Goal: Information Seeking & Learning: Learn about a topic

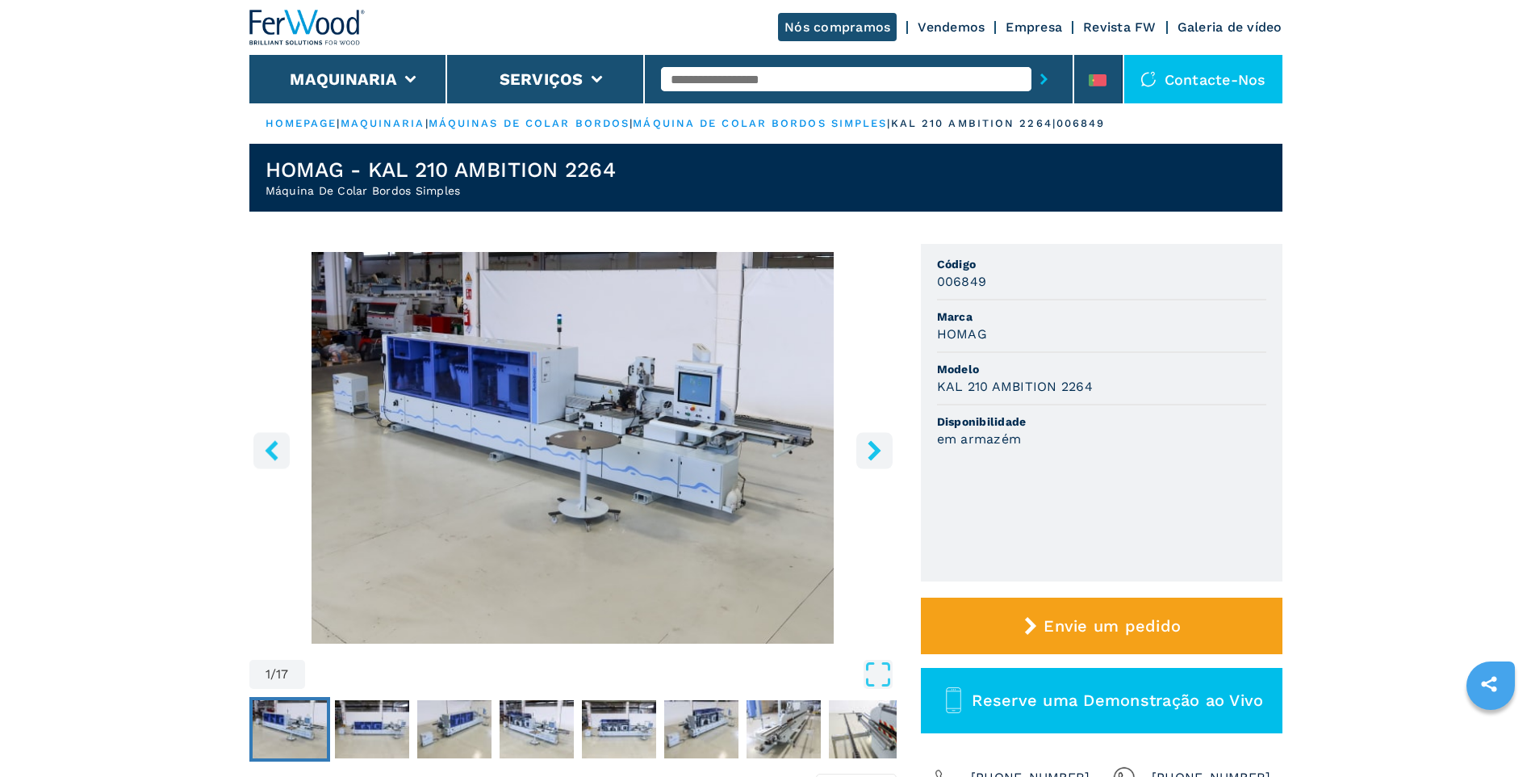
click at [634, 476] on img "Go to Slide 1" at bounding box center [572, 447] width 647 height 391
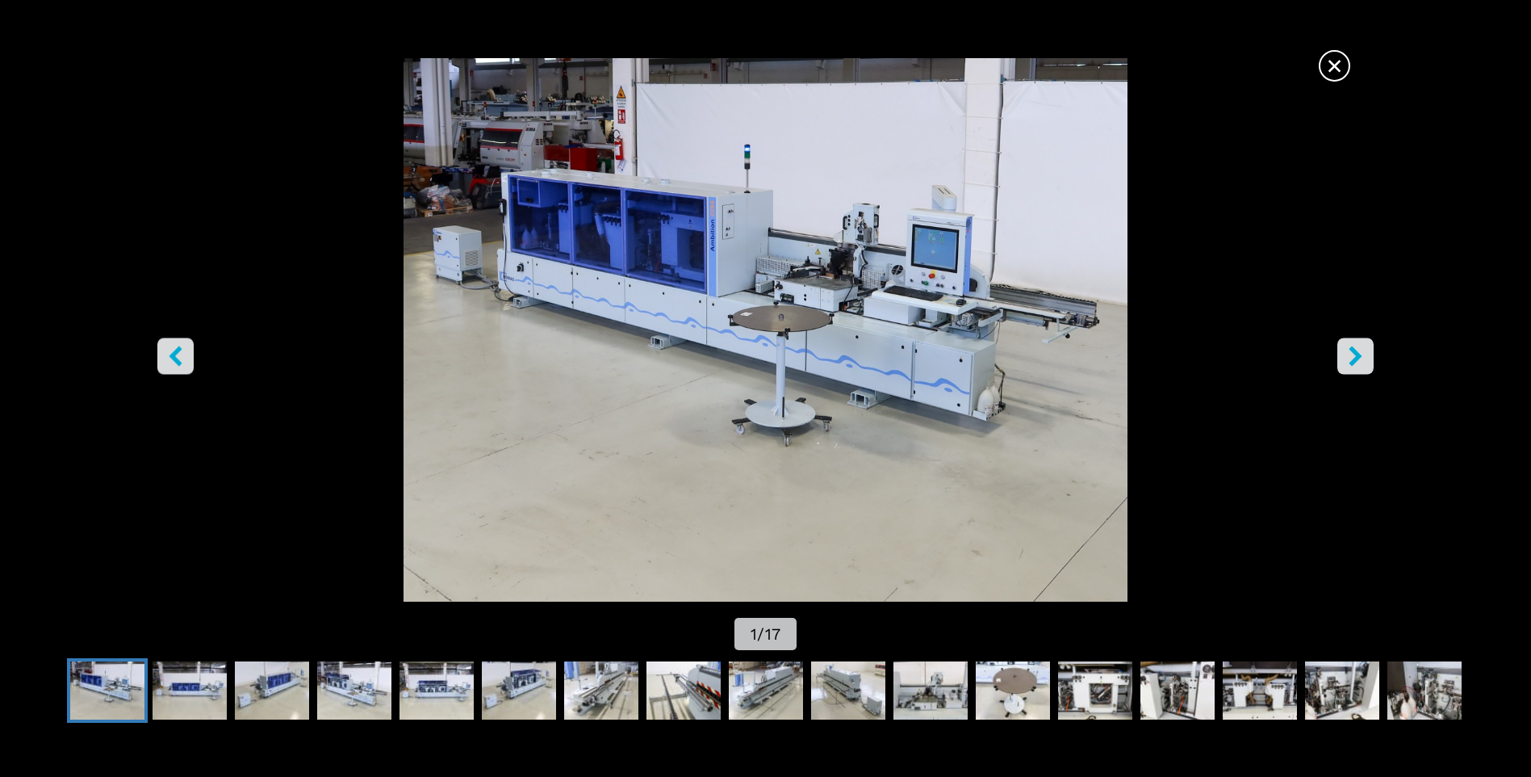
click at [1354, 344] on button "right-button" at bounding box center [1356, 356] width 36 height 36
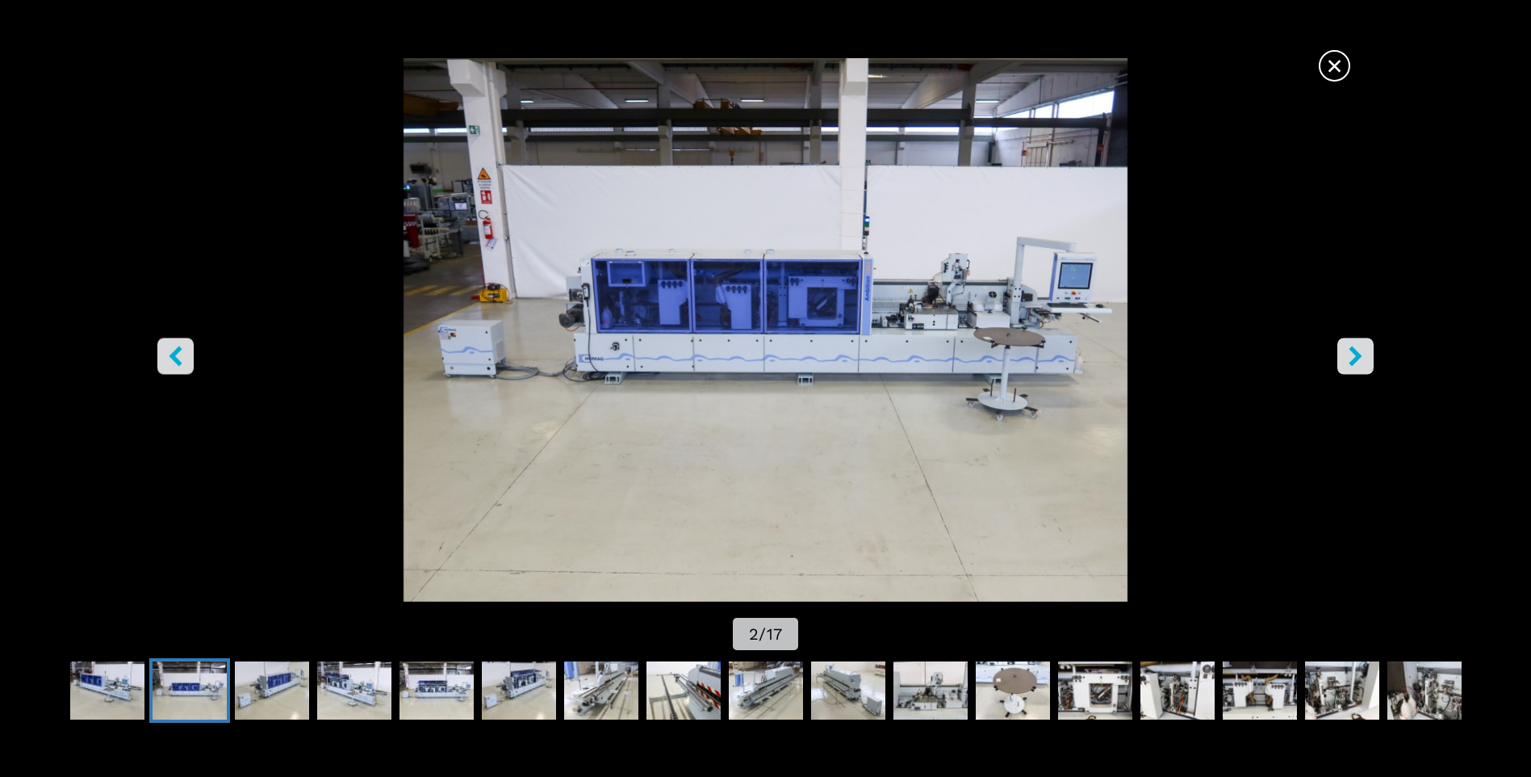
click at [1354, 344] on button "right-button" at bounding box center [1356, 356] width 36 height 36
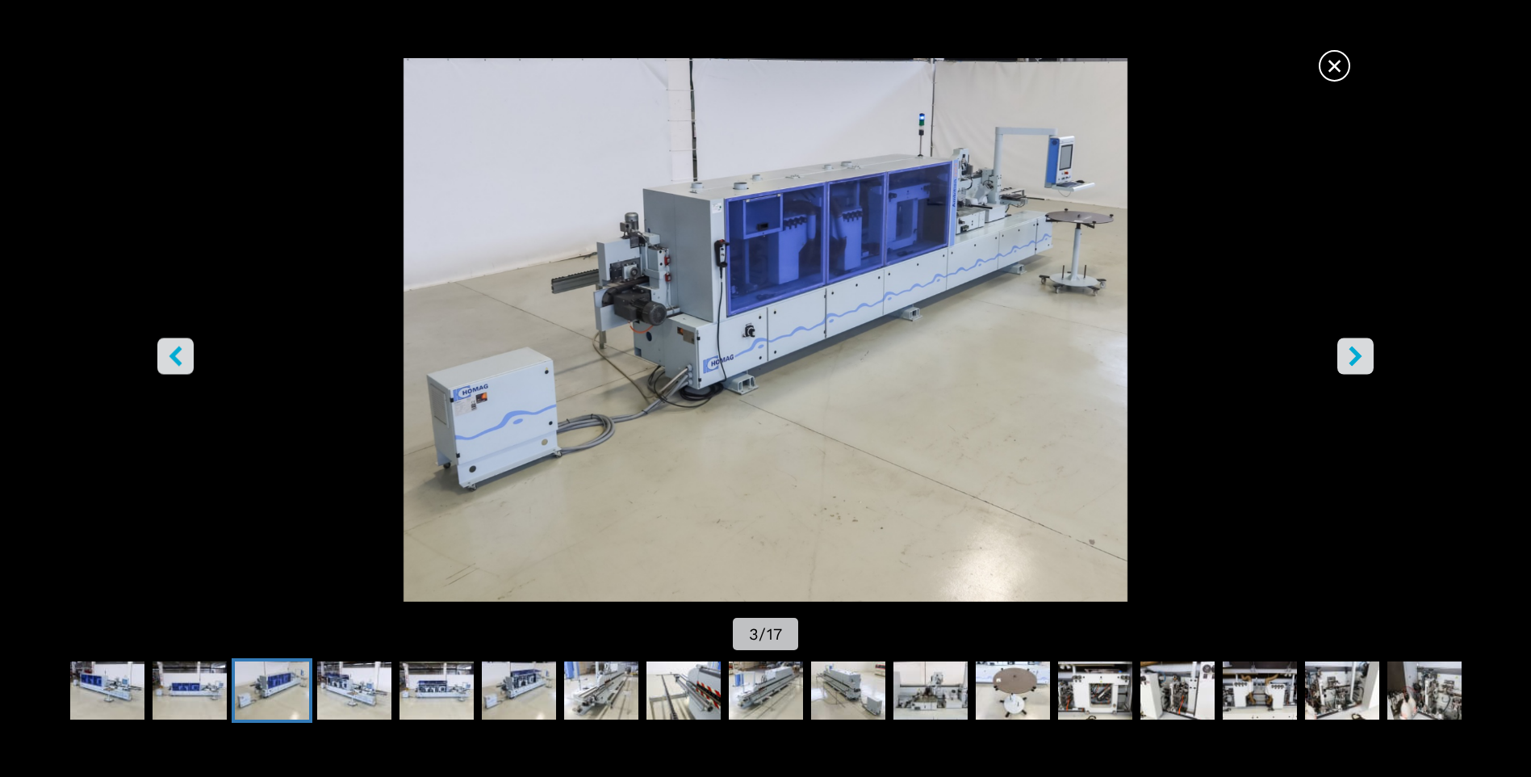
click at [1354, 344] on button "right-button" at bounding box center [1356, 356] width 36 height 36
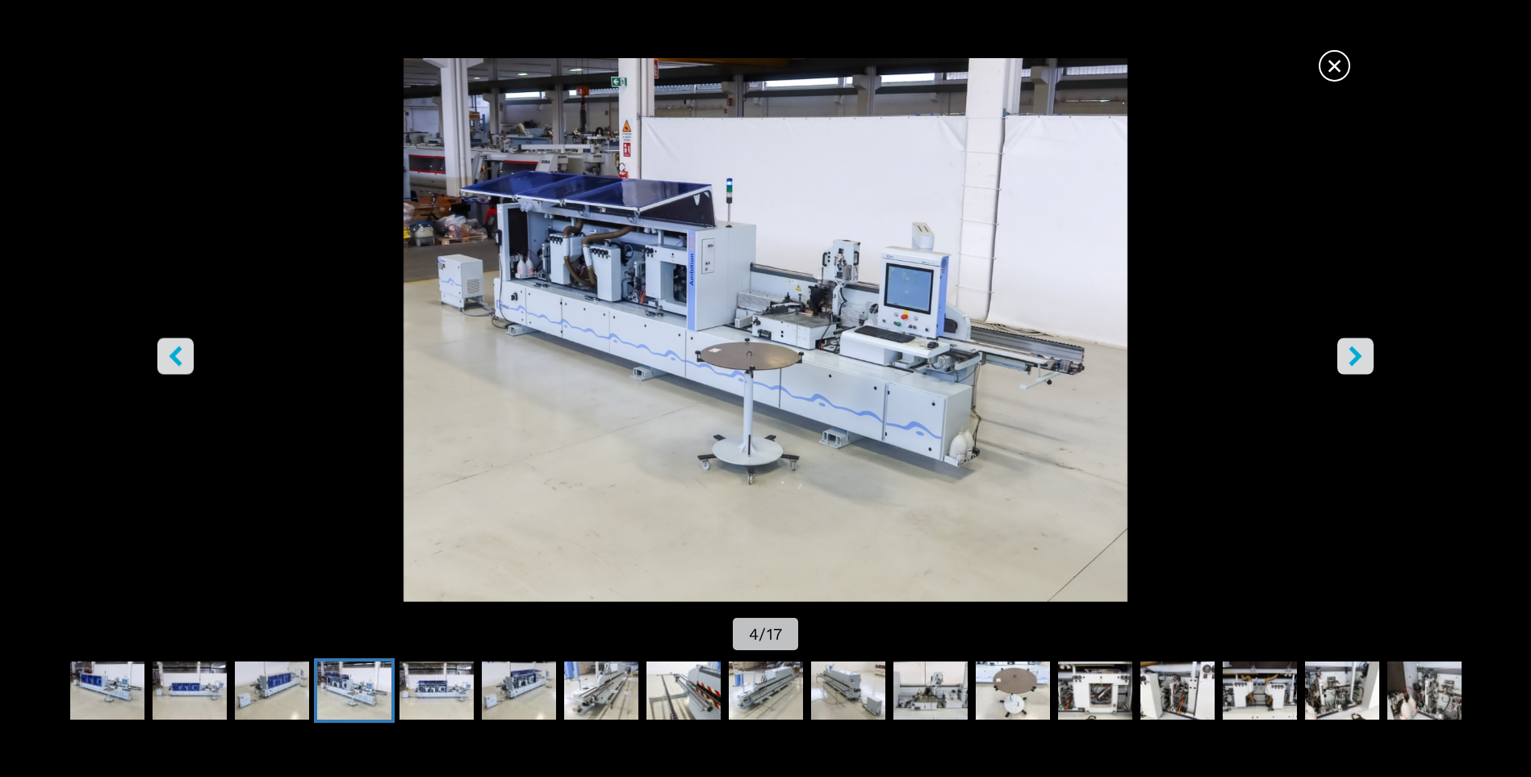
click at [1354, 344] on button "right-button" at bounding box center [1356, 356] width 36 height 36
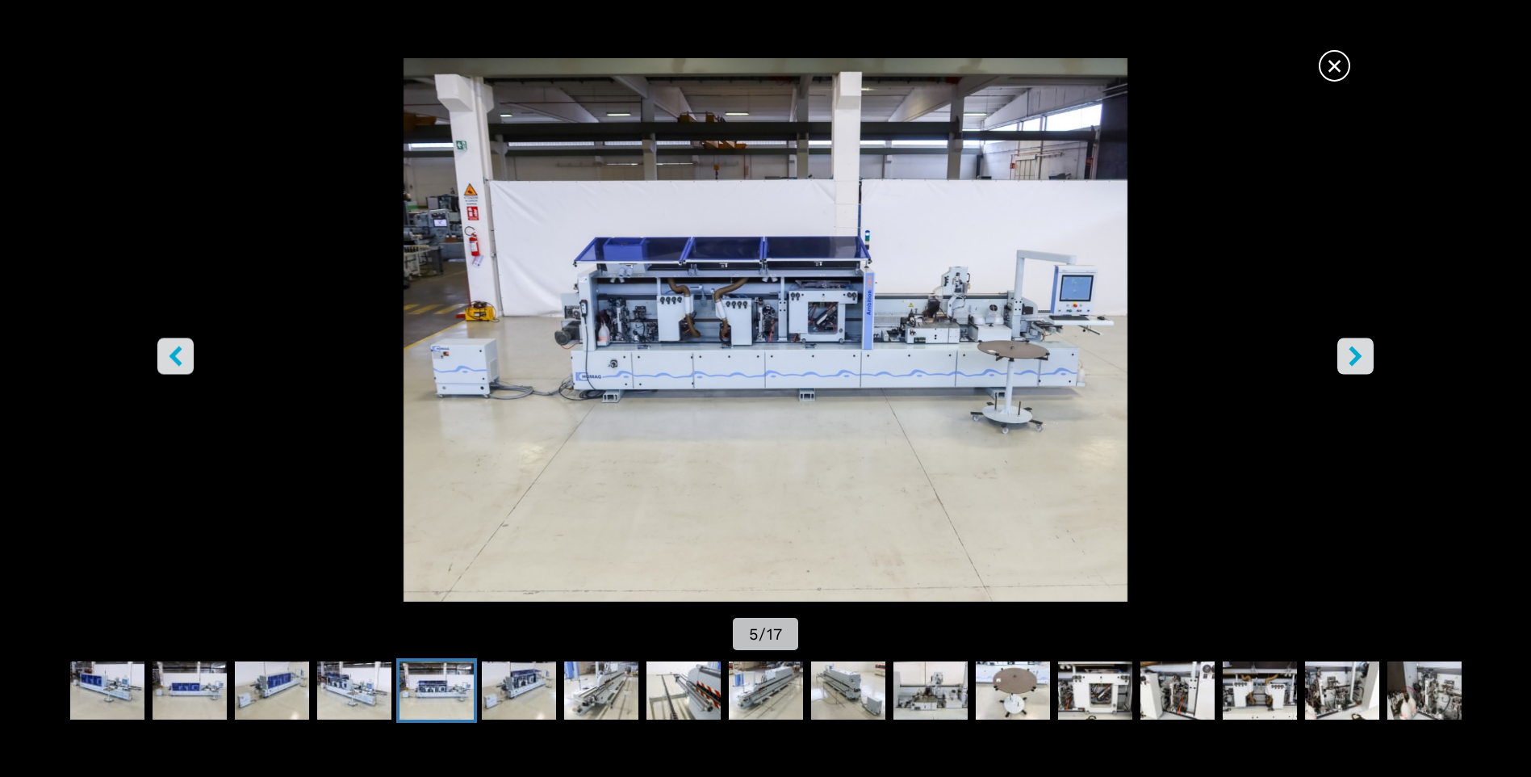
click at [1354, 344] on button "right-button" at bounding box center [1356, 356] width 36 height 36
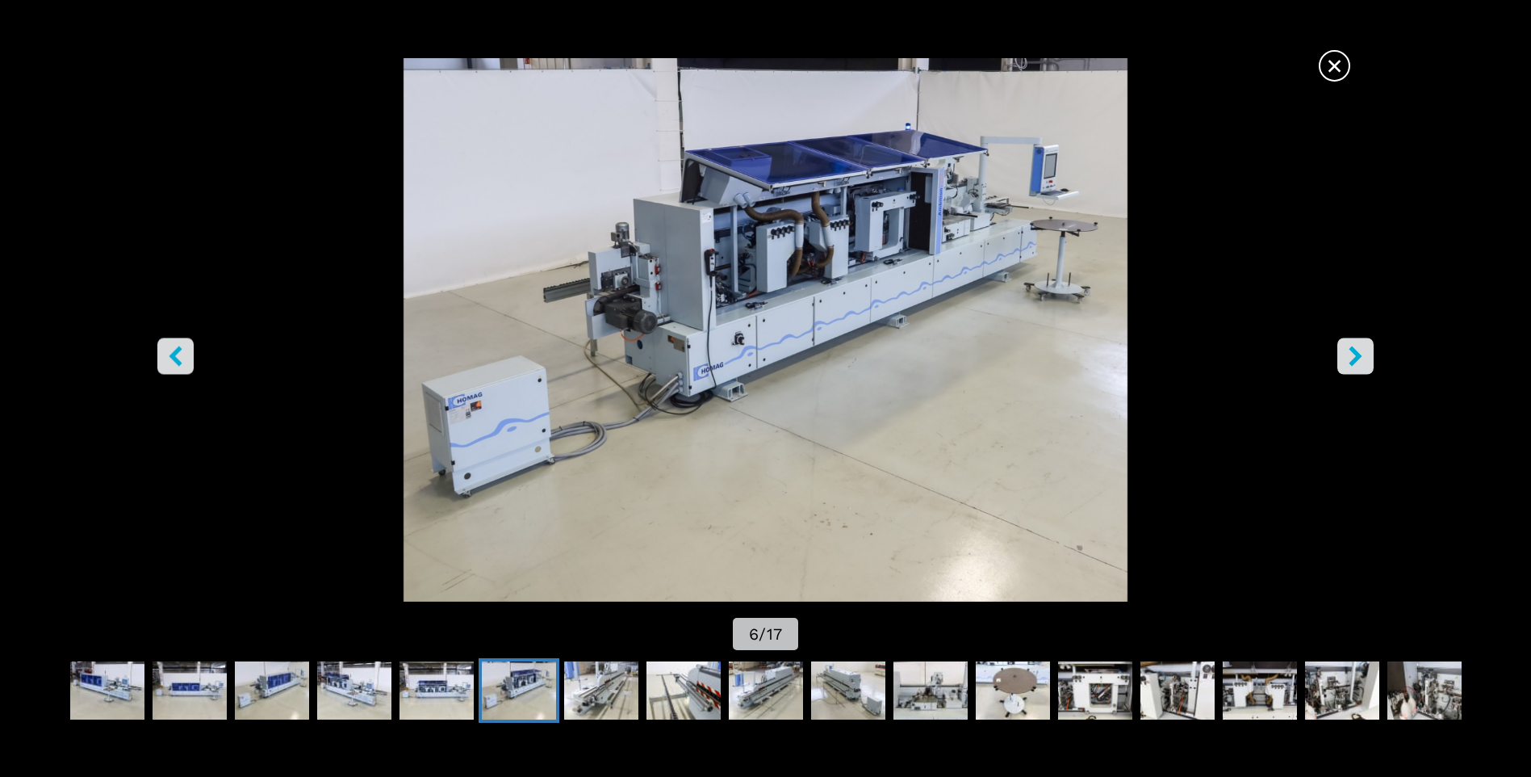
click at [1354, 346] on icon "right-button" at bounding box center [1356, 356] width 20 height 20
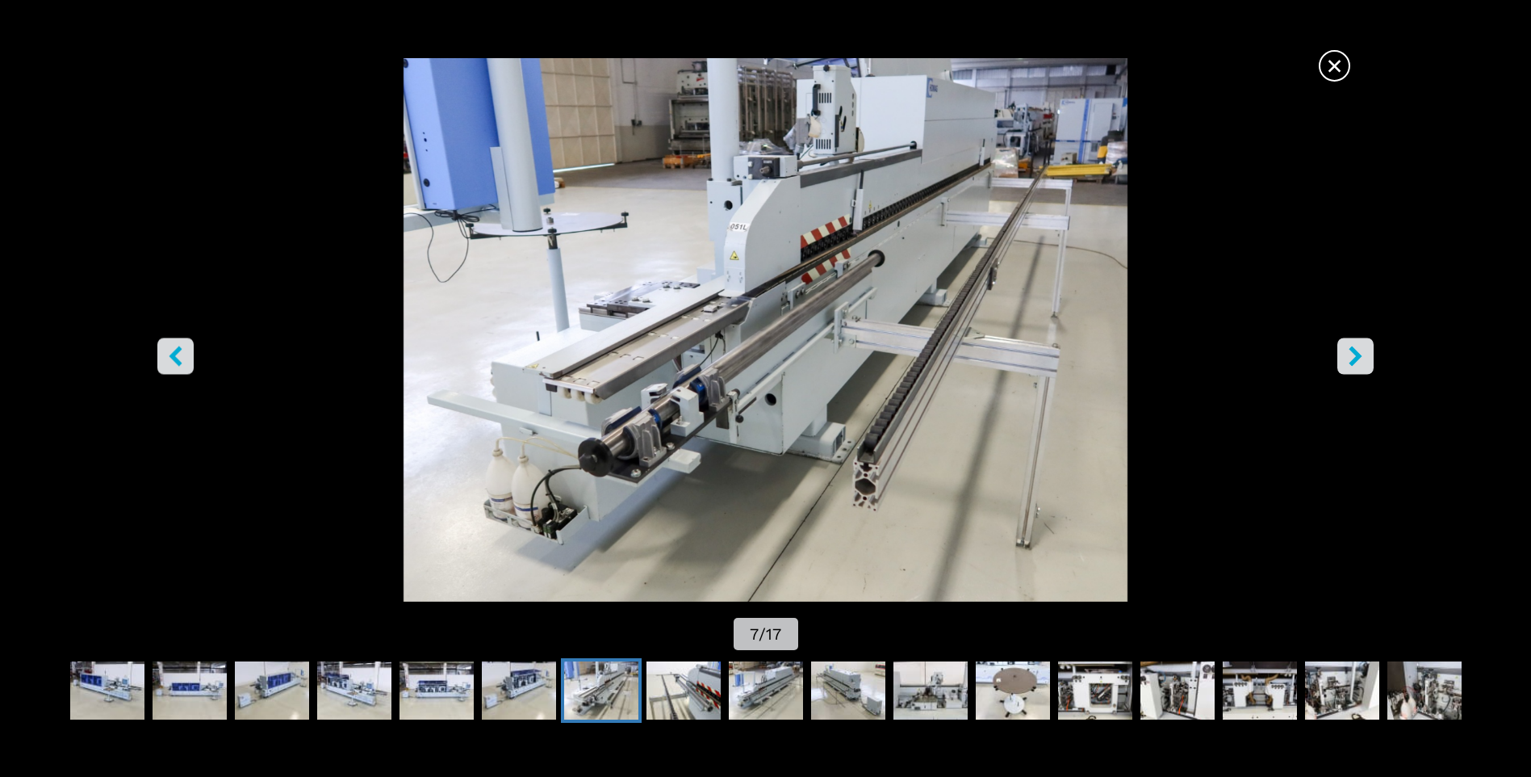
click at [1354, 346] on icon "right-button" at bounding box center [1356, 356] width 20 height 20
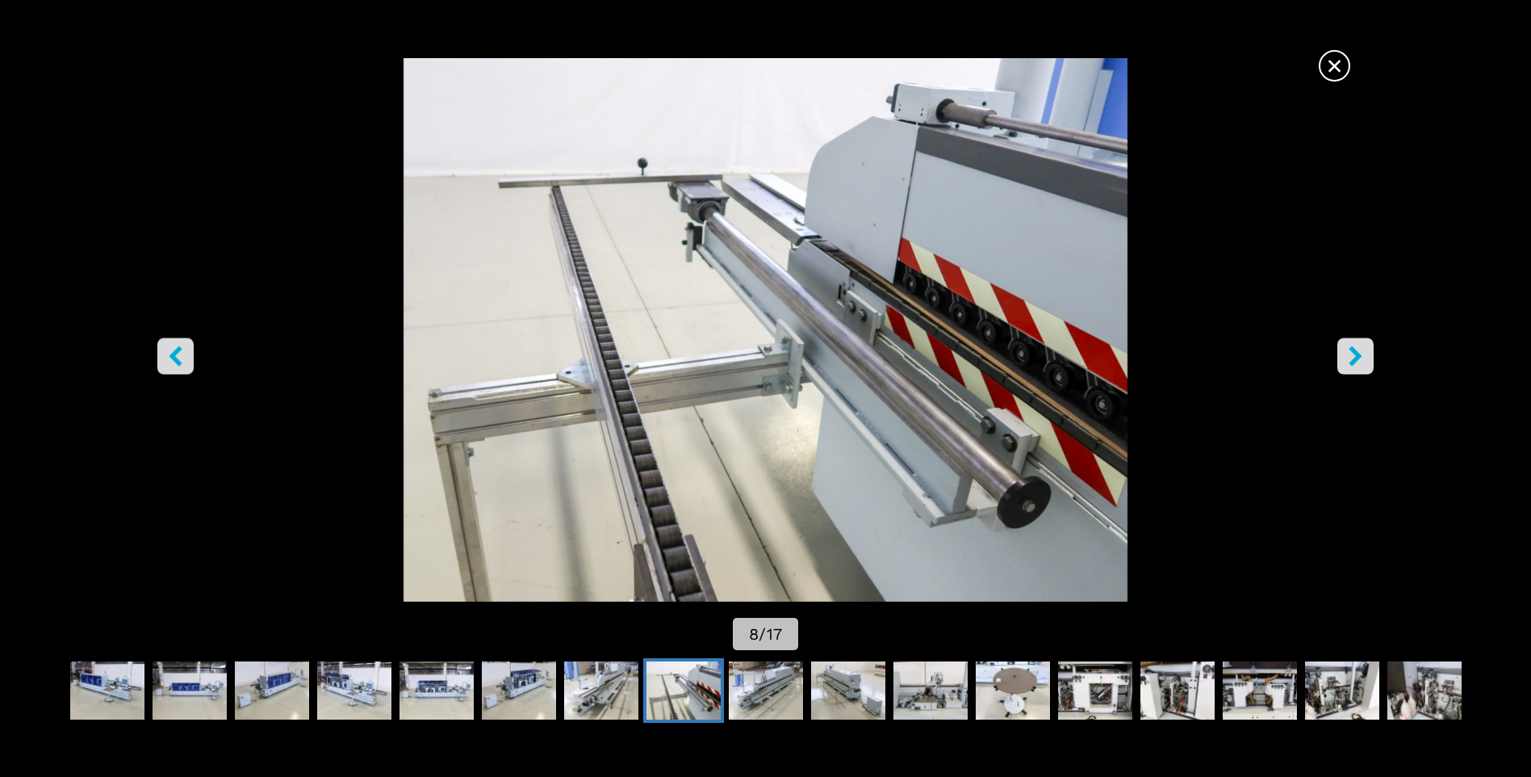
click at [1354, 346] on icon "right-button" at bounding box center [1356, 356] width 20 height 20
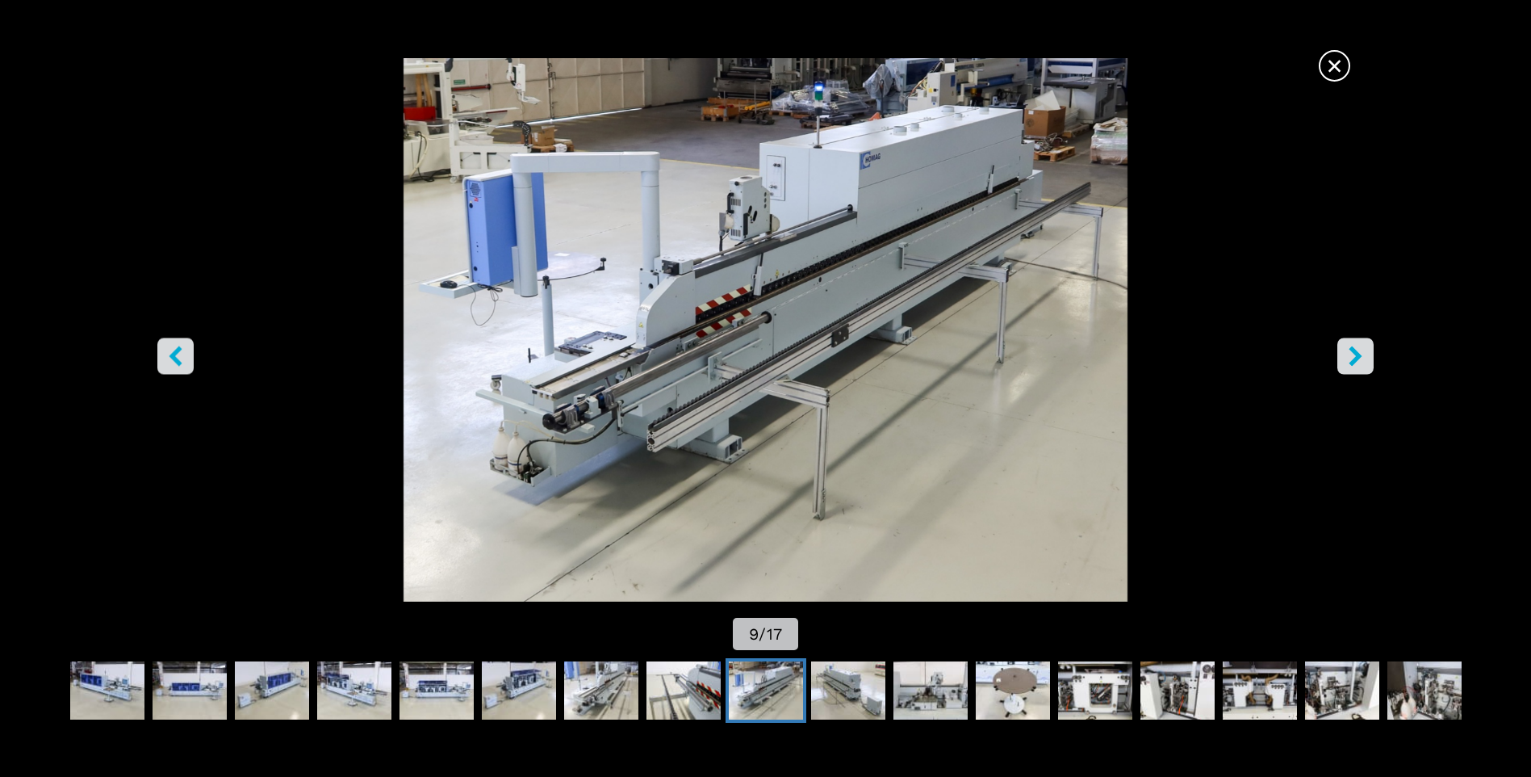
click at [1354, 346] on icon "right-button" at bounding box center [1356, 356] width 20 height 20
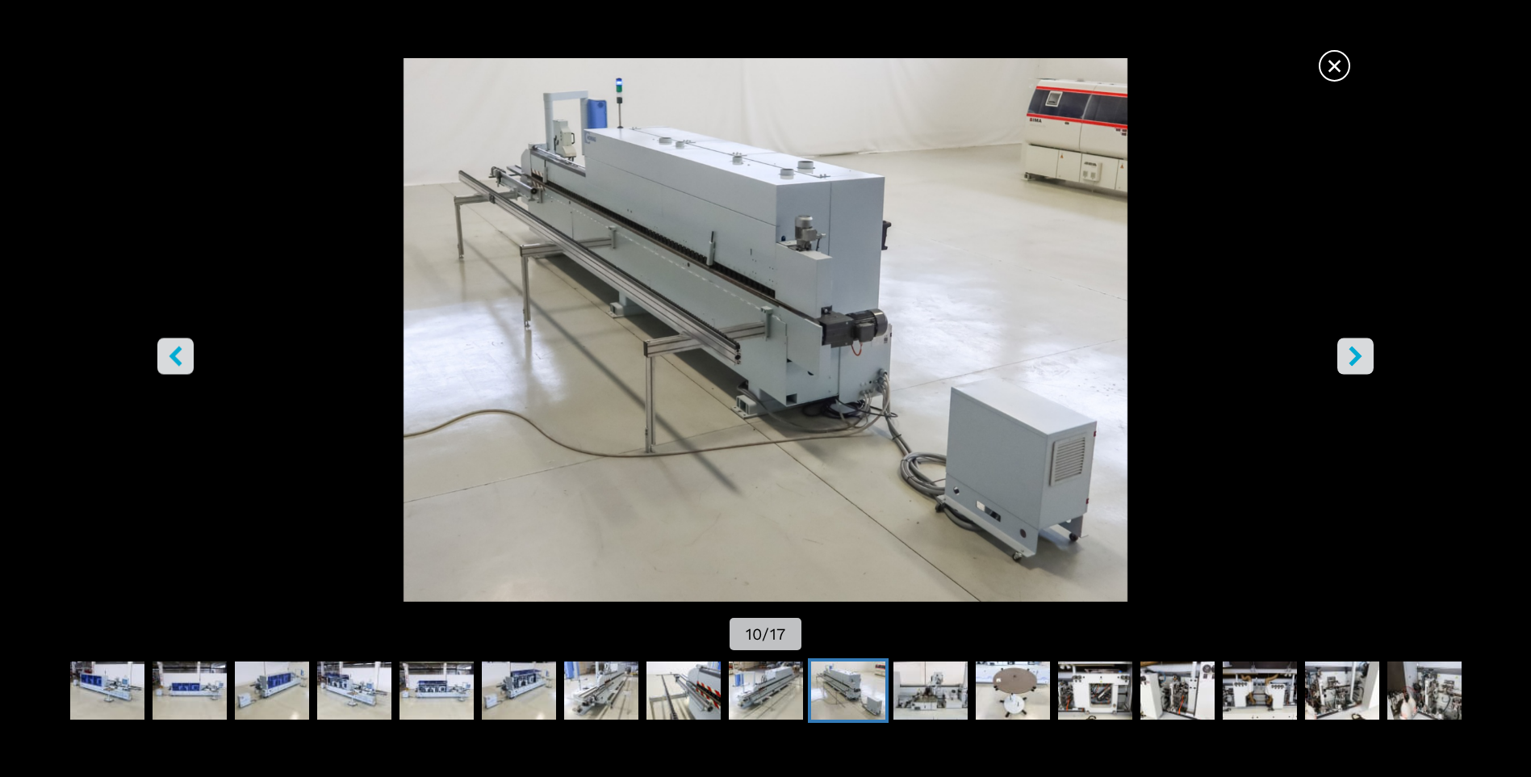
click at [1354, 346] on icon "right-button" at bounding box center [1356, 356] width 20 height 20
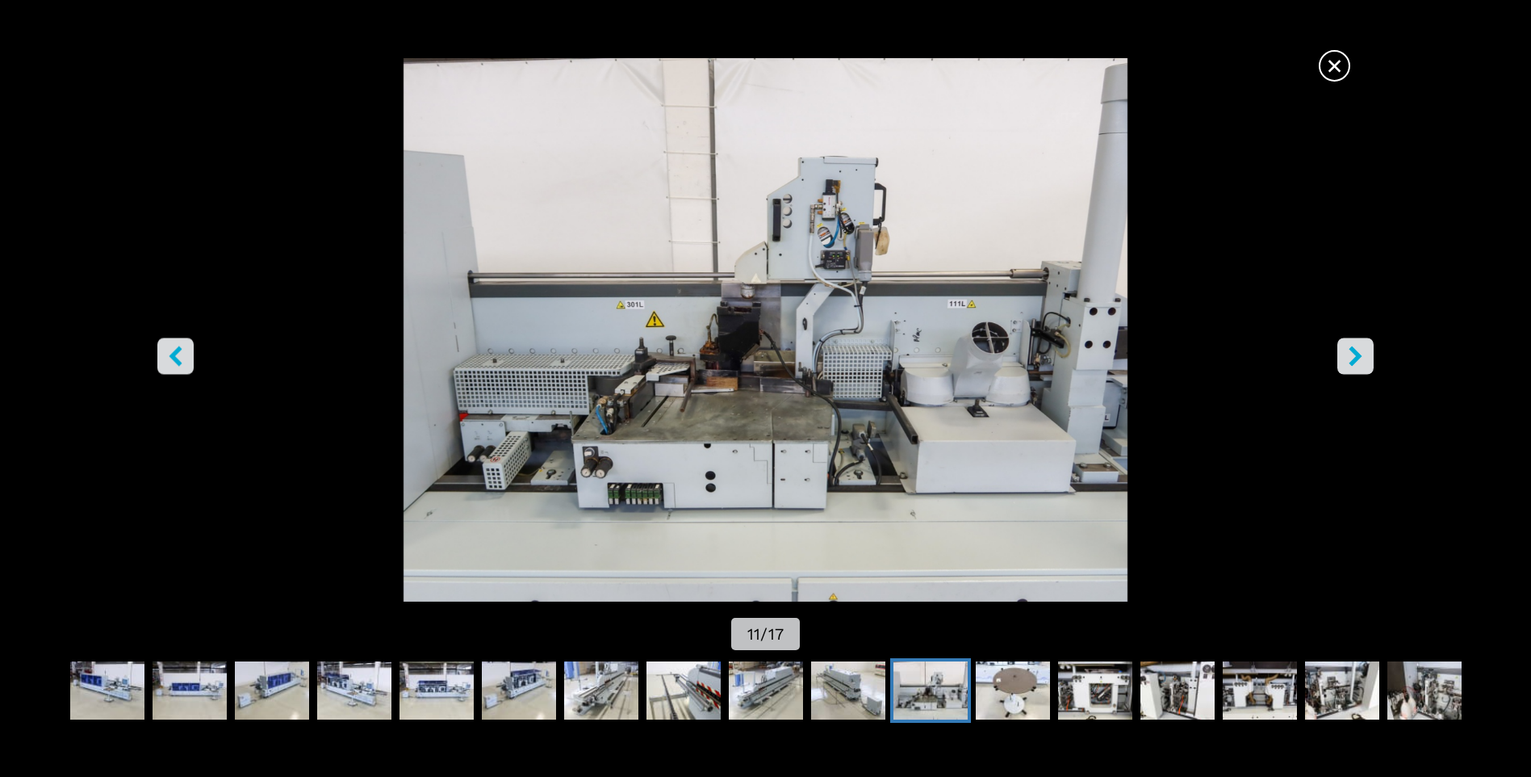
click at [1354, 346] on icon "right-button" at bounding box center [1356, 356] width 20 height 20
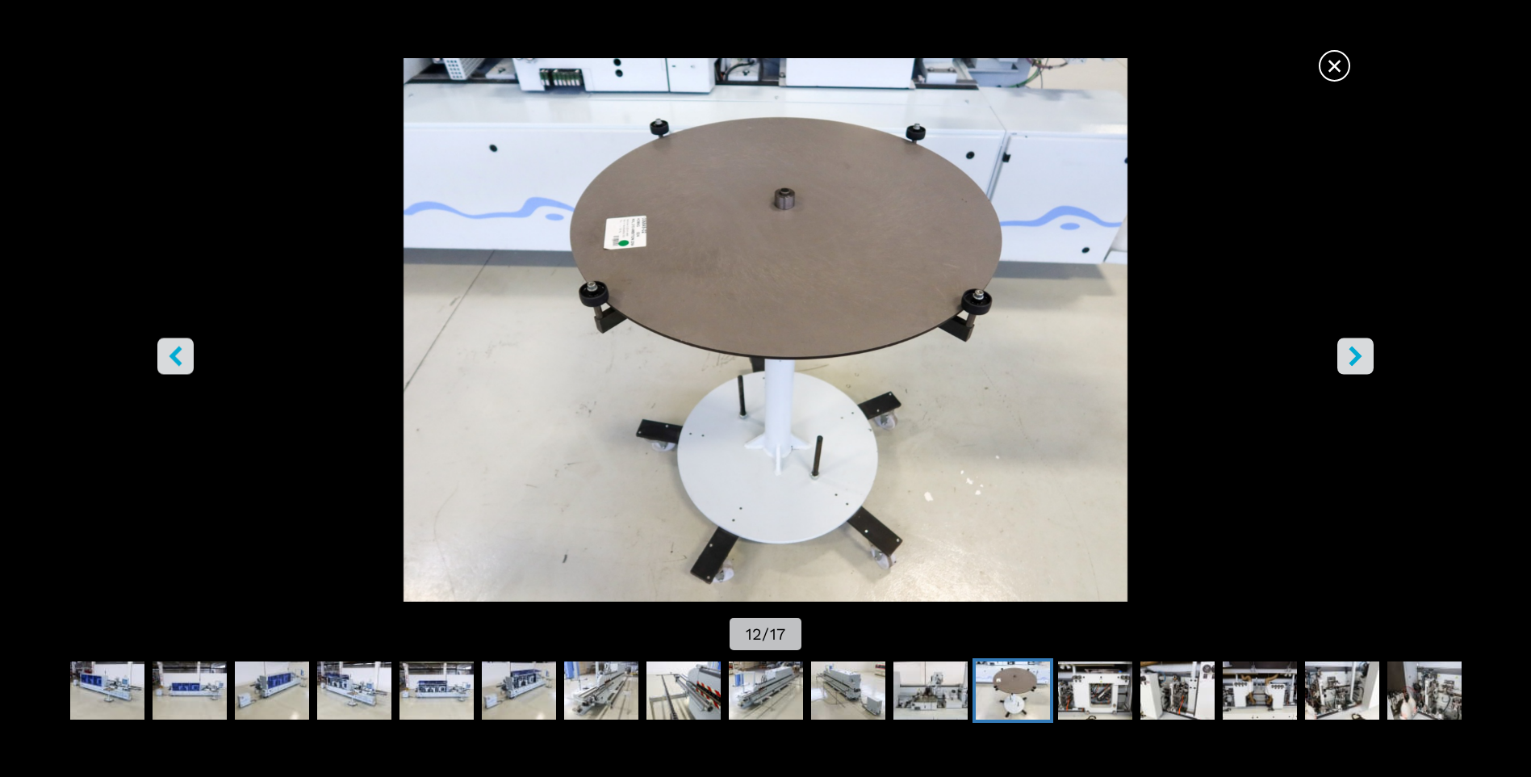
click at [1354, 346] on icon "right-button" at bounding box center [1356, 356] width 20 height 20
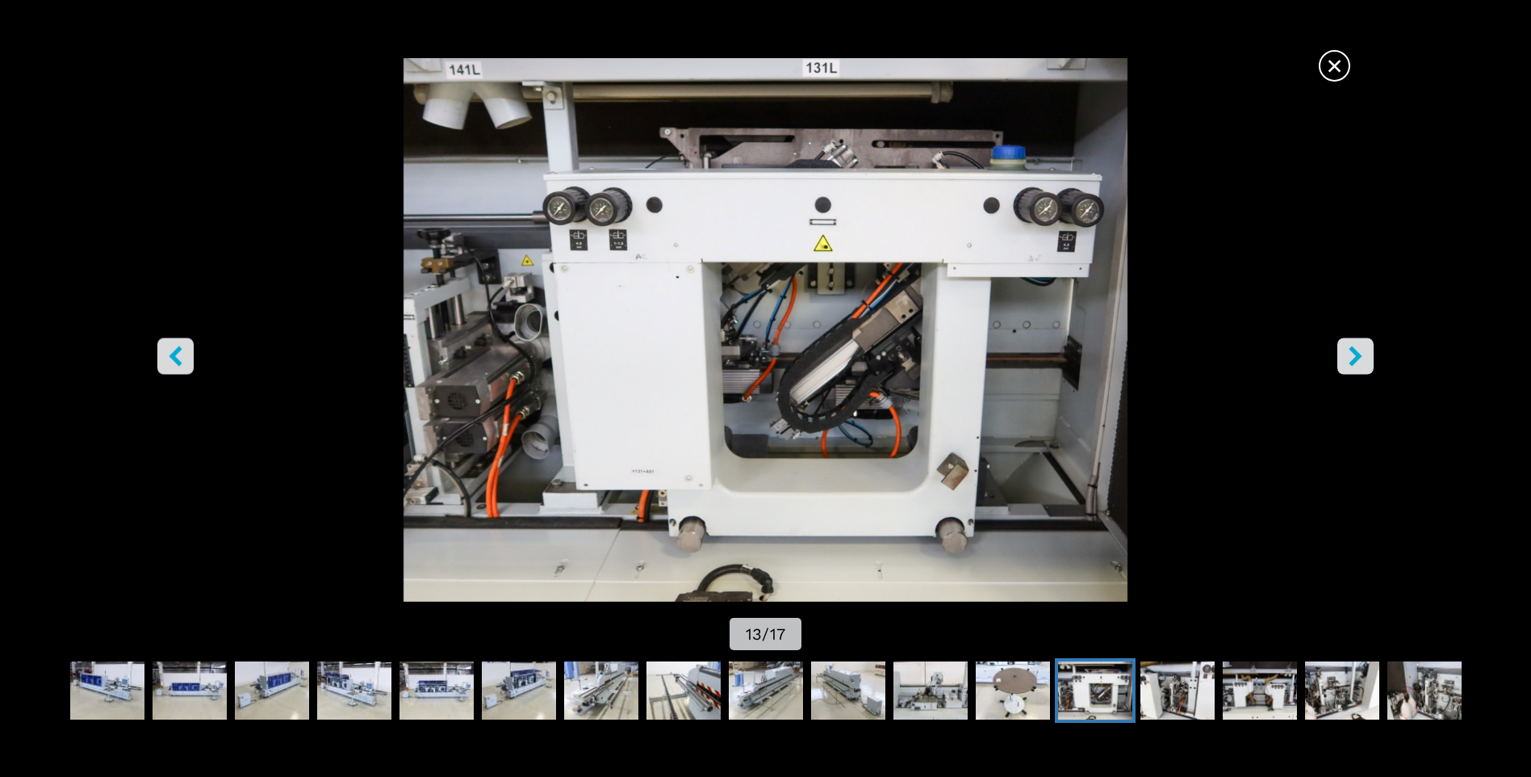
click at [1354, 346] on icon "right-button" at bounding box center [1356, 356] width 20 height 20
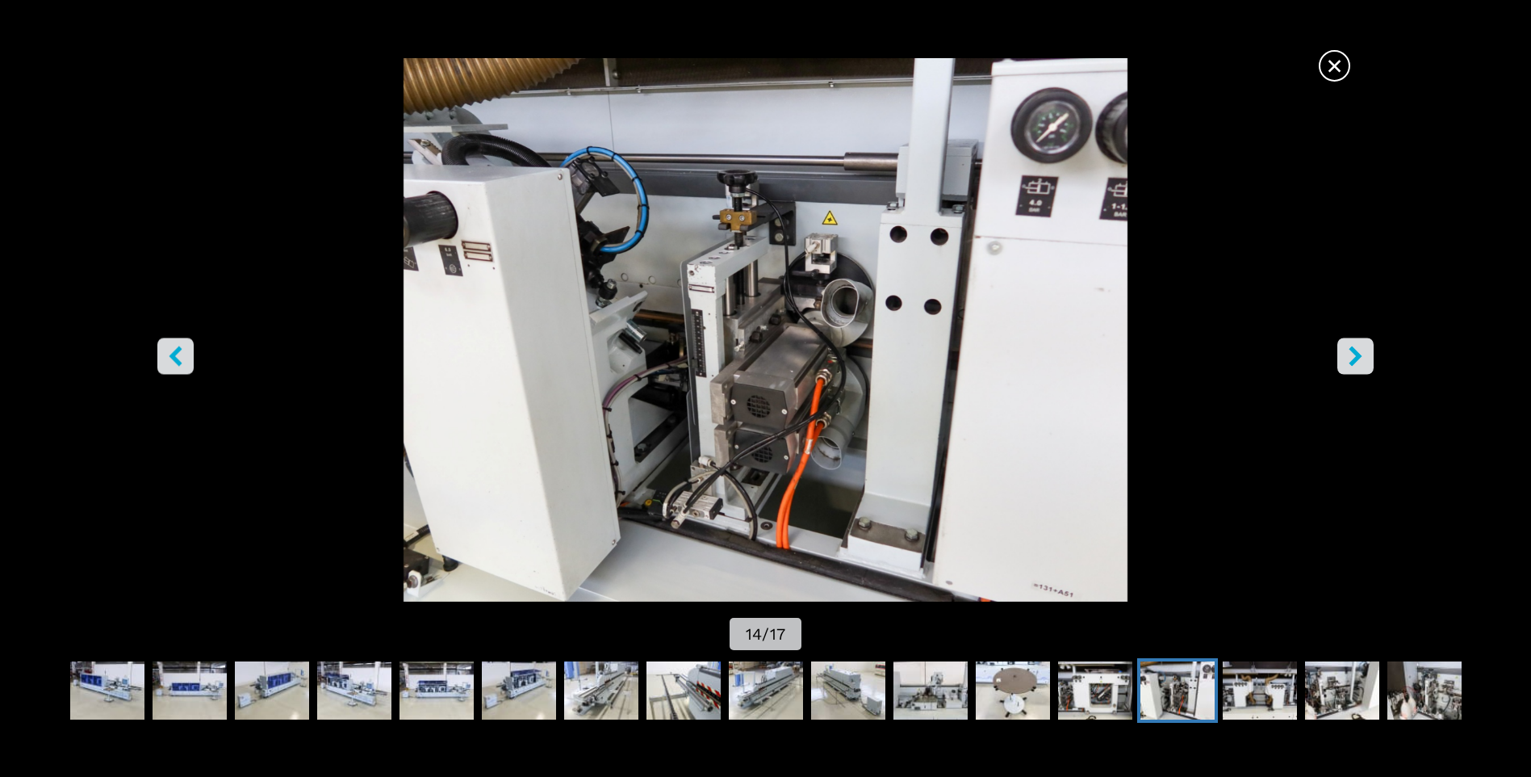
click at [1354, 346] on icon "right-button" at bounding box center [1356, 356] width 20 height 20
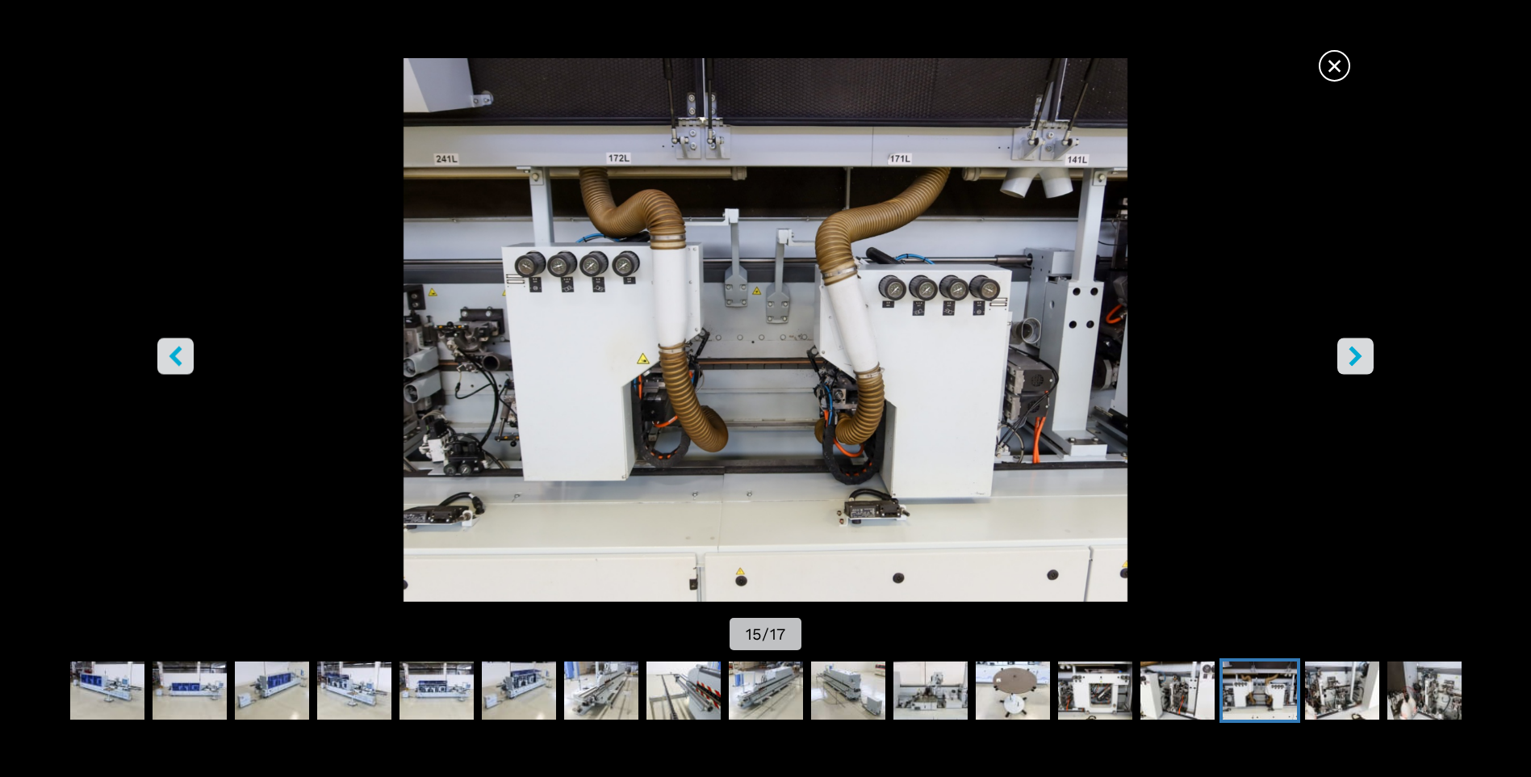
click at [1354, 346] on icon "right-button" at bounding box center [1356, 356] width 20 height 20
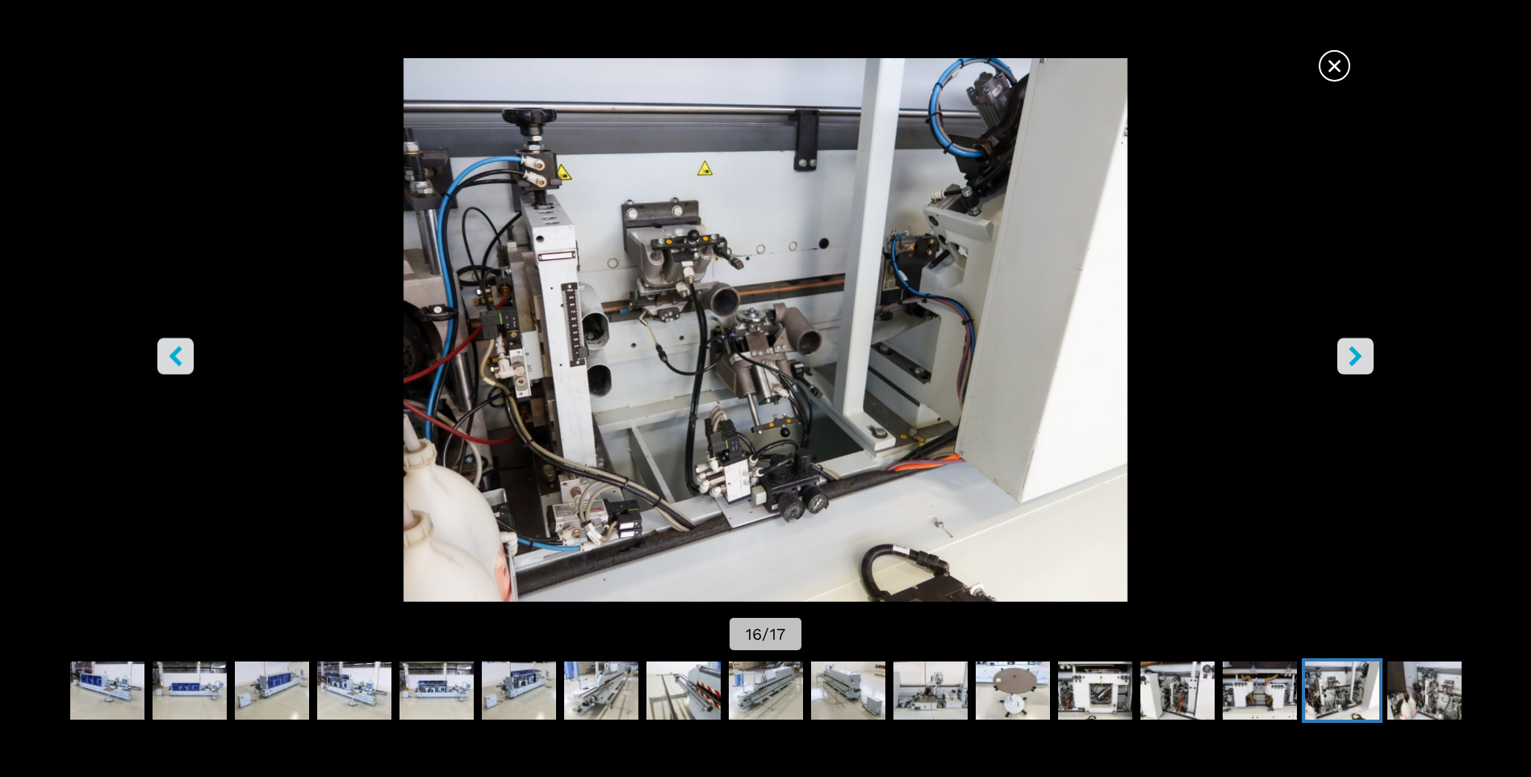
click at [1354, 346] on icon "right-button" at bounding box center [1356, 356] width 20 height 20
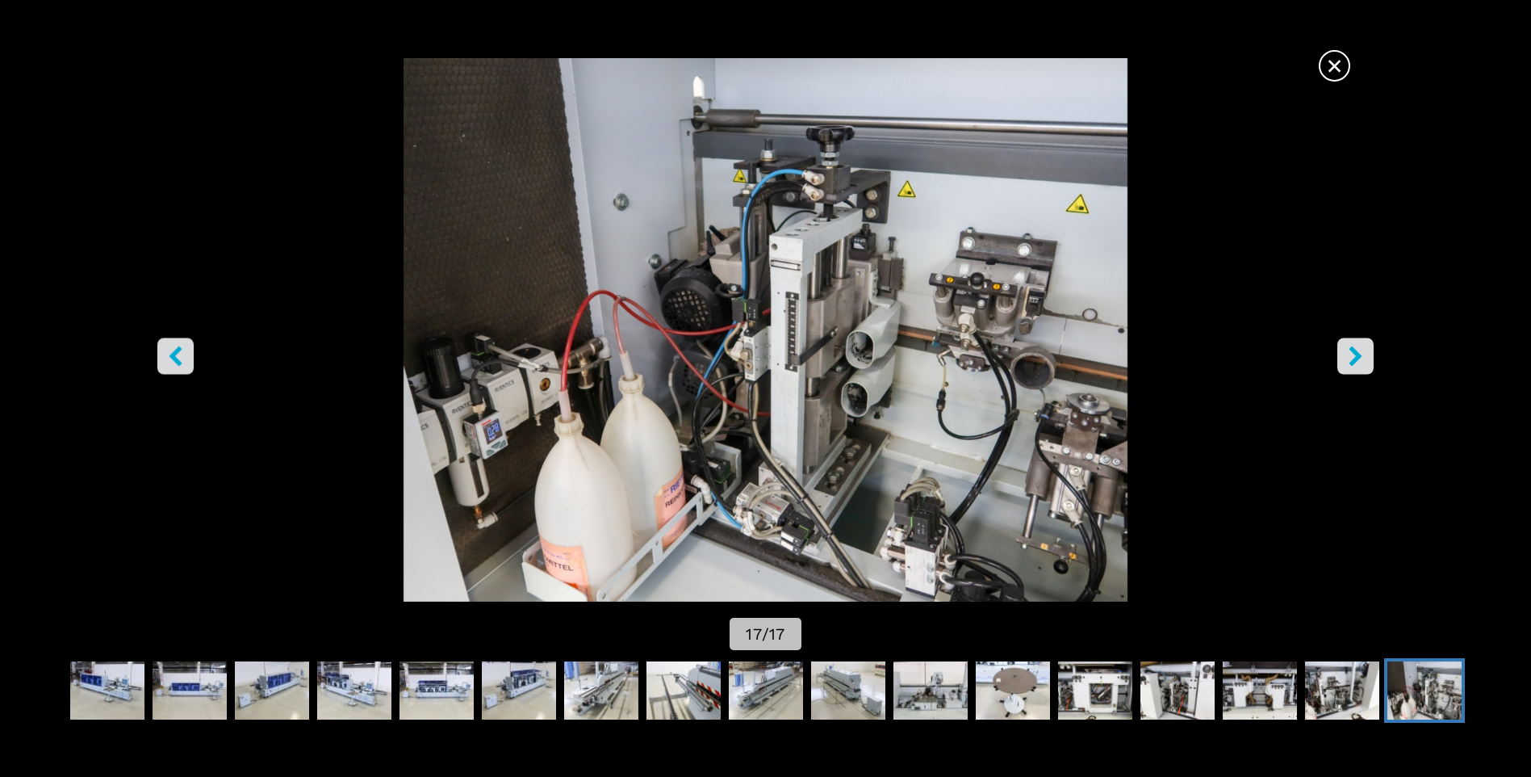
click at [1354, 346] on icon "right-button" at bounding box center [1356, 356] width 20 height 20
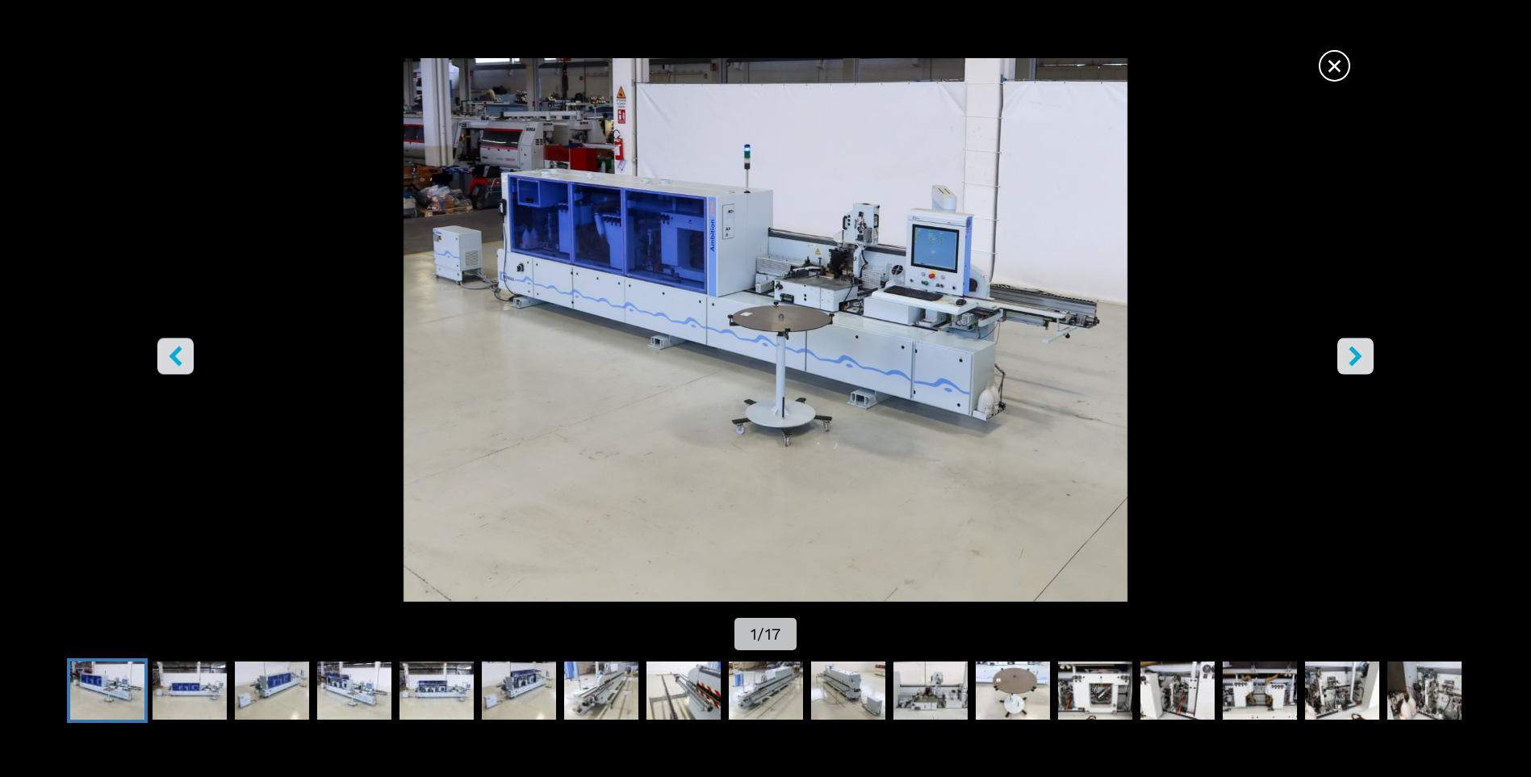
click at [1341, 72] on span "×" at bounding box center [1335, 62] width 28 height 28
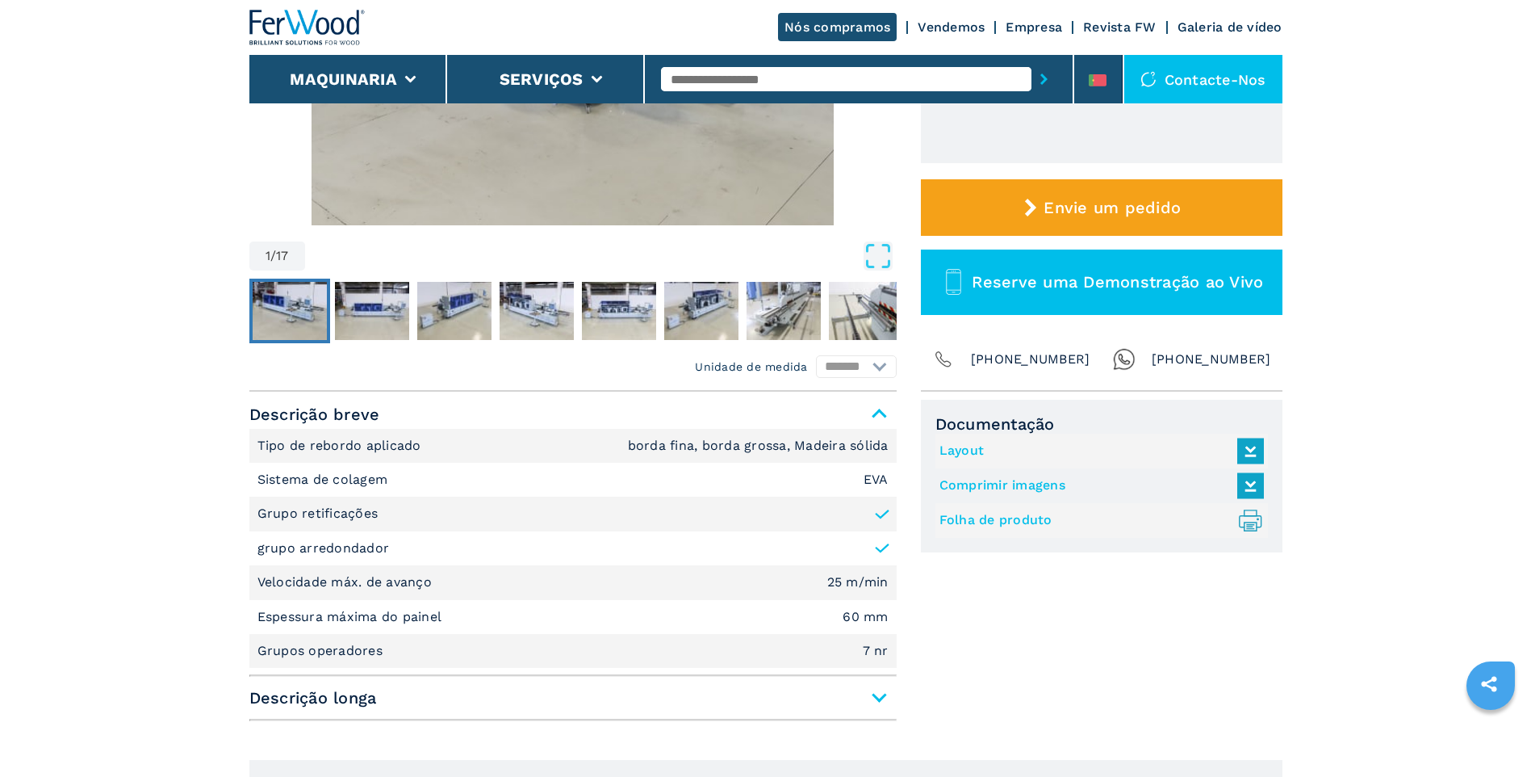
scroll to position [565, 0]
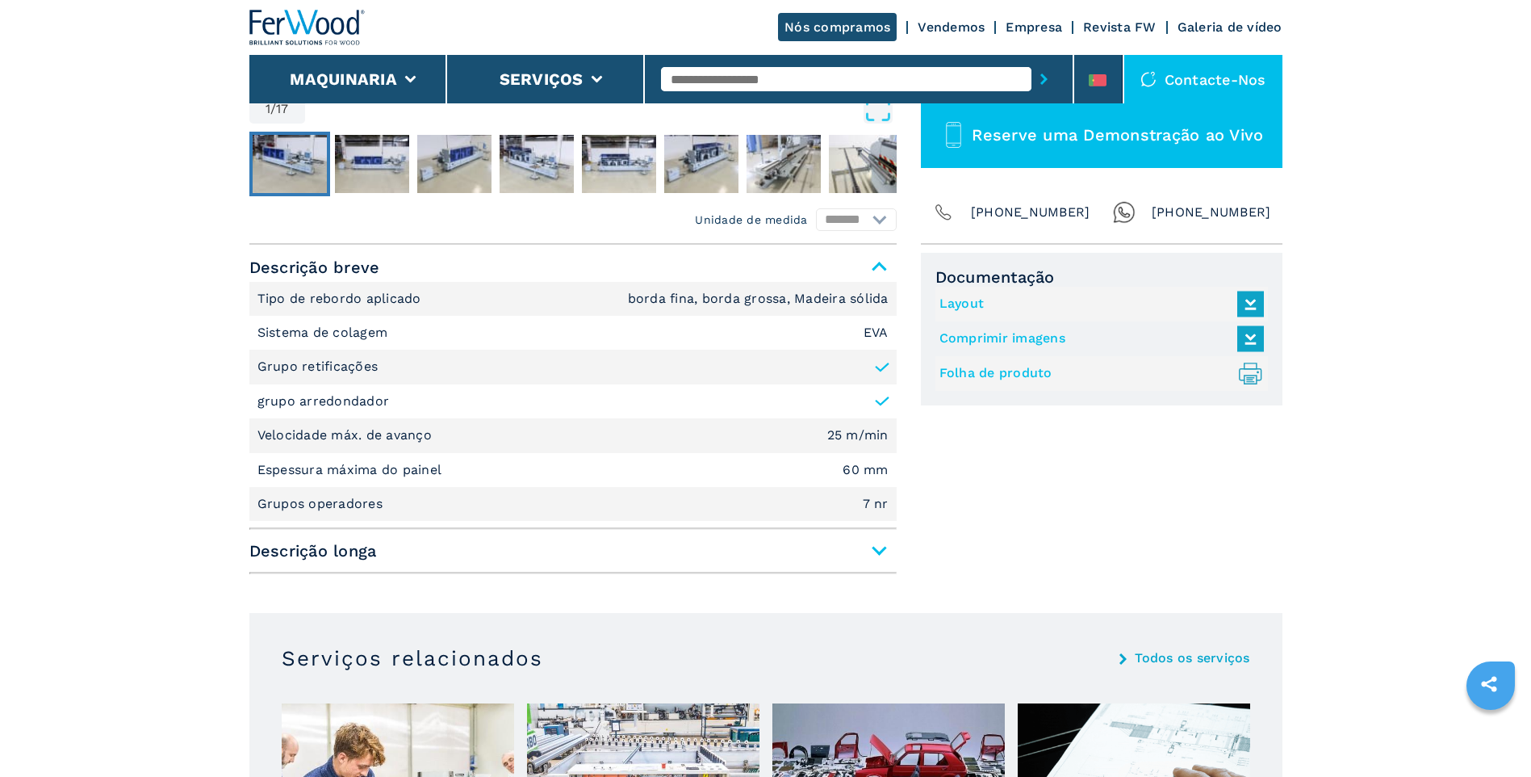
click at [875, 552] on span "Descrição longa" at bounding box center [572, 550] width 647 height 29
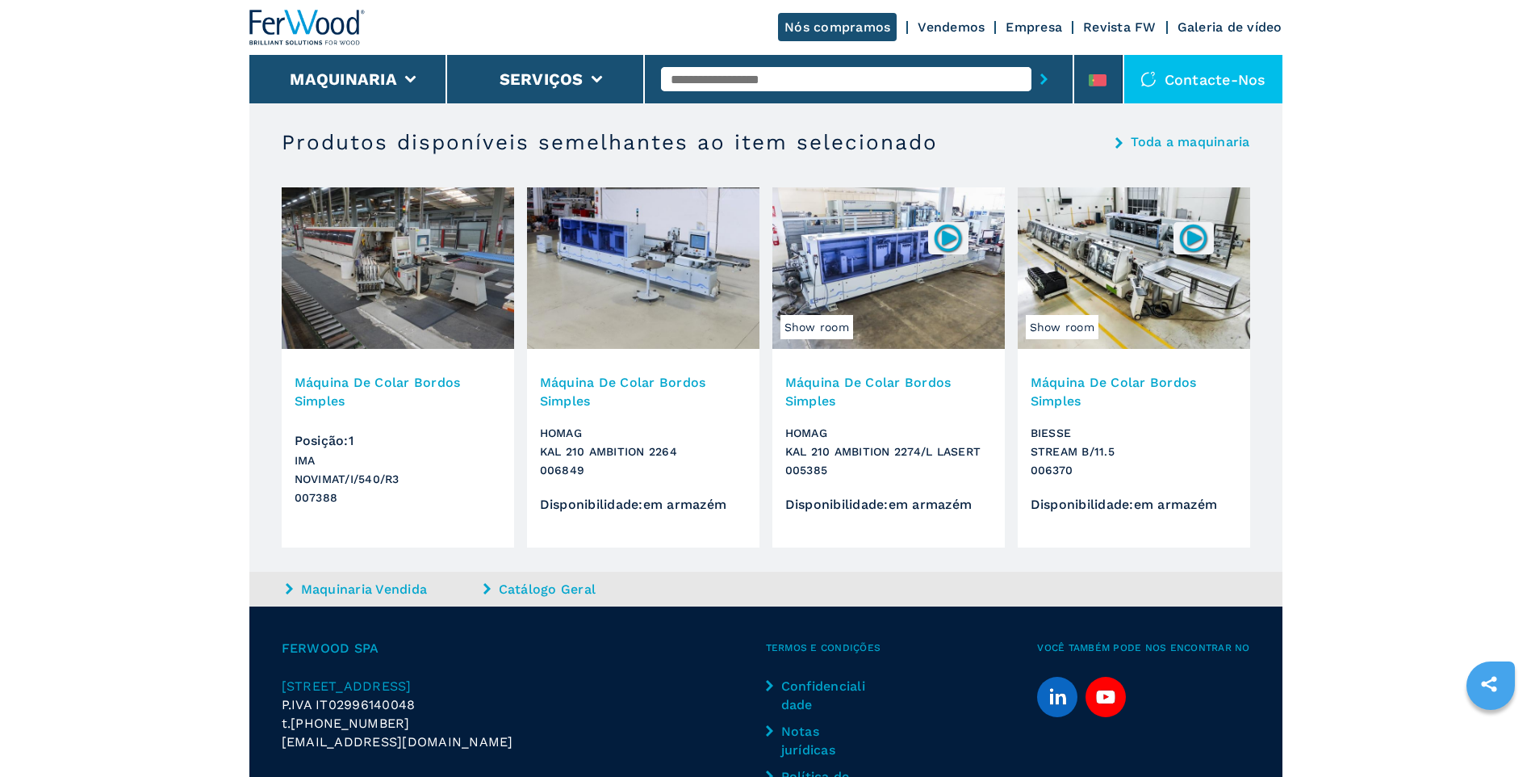
scroll to position [3794, 0]
